Goal: Find specific page/section: Find specific page/section

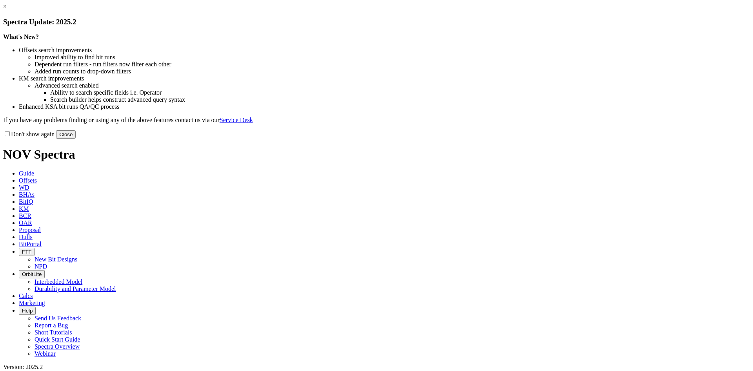
drag, startPoint x: 540, startPoint y: 66, endPoint x: 414, endPoint y: 24, distance: 132.0
click at [7, 10] on link "×" at bounding box center [5, 6] width 4 height 7
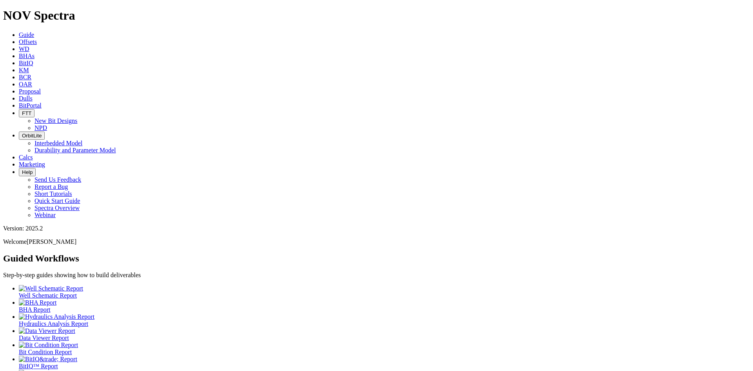
click at [33, 95] on span "Dulls" at bounding box center [26, 98] width 14 height 7
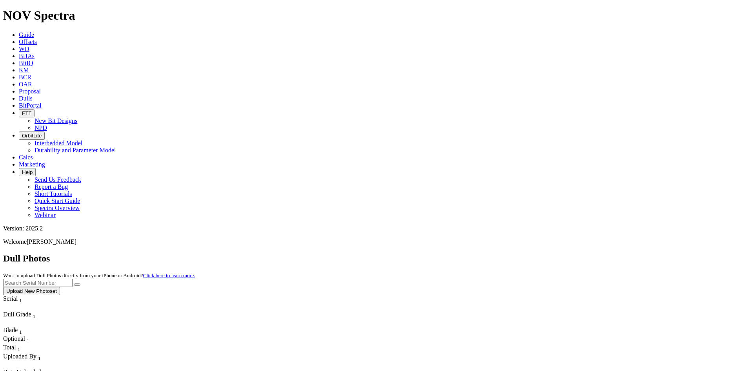
click at [73, 279] on input "text" at bounding box center [37, 283] width 69 height 8
click at [77, 284] on icon "submit" at bounding box center [77, 284] width 0 height 0
click at [73, 279] on input "a316938" at bounding box center [37, 283] width 69 height 8
type input "a315450"
click at [77, 284] on icon "submit" at bounding box center [77, 284] width 0 height 0
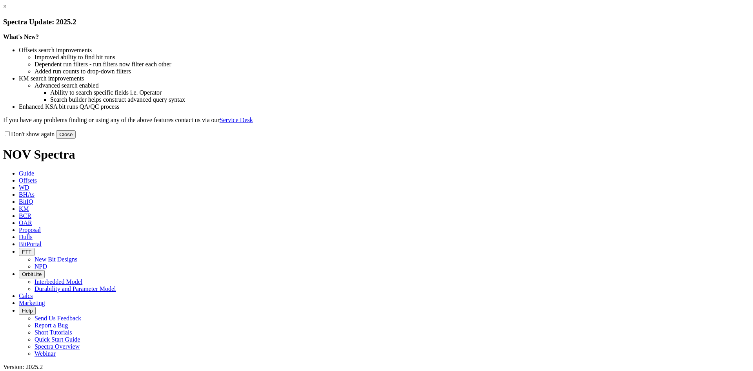
click at [7, 10] on link "×" at bounding box center [5, 6] width 4 height 7
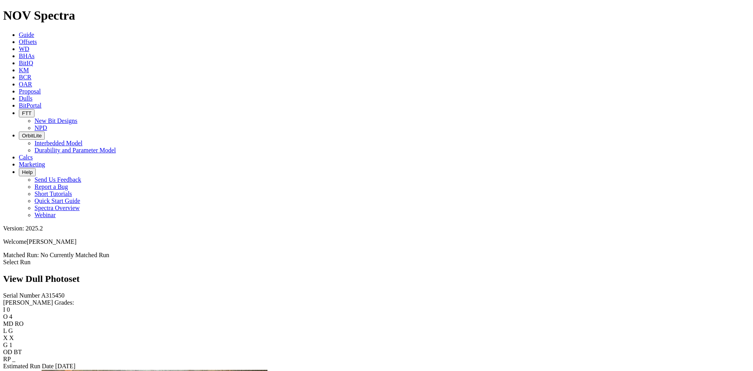
scroll to position [1059, 0]
drag, startPoint x: 556, startPoint y: 131, endPoint x: 549, endPoint y: 91, distance: 39.9
